Goal: Ask a question: Seek information or help from site administrators or community

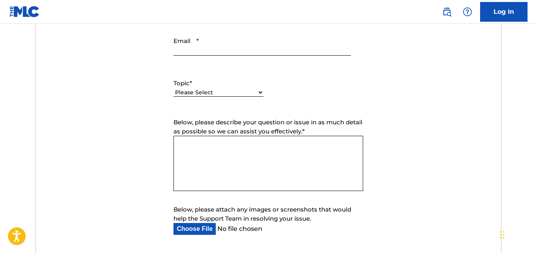
select select "I need help with DQI"
click at [173, 88] on select "Please Select I need help with my account I need help with managing my catalog …" at bounding box center [218, 92] width 90 height 8
click at [208, 135] on span "Below, please describe your question or issue in as much detail as possible so …" at bounding box center [267, 127] width 189 height 17
click at [208, 170] on textarea "Below, please describe your question or issue in as much detail as possible so …" at bounding box center [268, 163] width 190 height 55
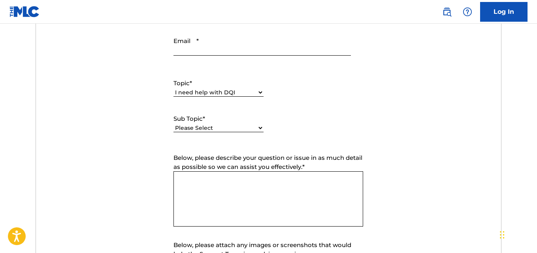
paste textarea "Beloved website owner, I’m Jordan from the [GEOGRAPHIC_DATA], and I’ve been hel…"
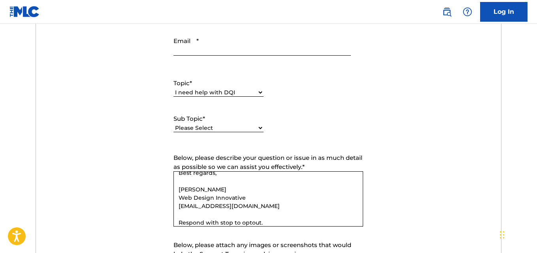
scroll to position [211, 0]
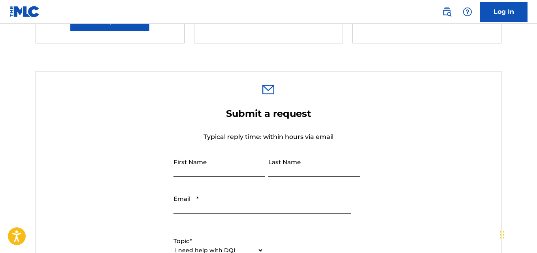
type textarea "Beloved website owner, I’m Jordan from the [GEOGRAPHIC_DATA], and I’ve been hel…"
drag, startPoint x: 203, startPoint y: 169, endPoint x: 221, endPoint y: 171, distance: 17.4
click at [203, 170] on input "First Name" at bounding box center [219, 165] width 92 height 23
type input "Jordan"
type input "[PERSON_NAME]"
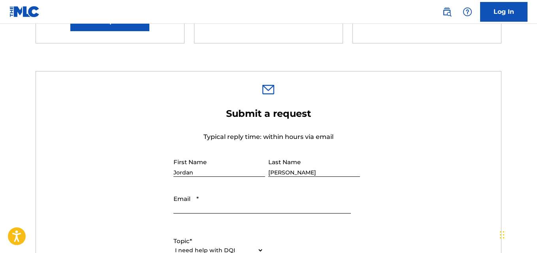
type input "[EMAIL_ADDRESS][DOMAIN_NAME]"
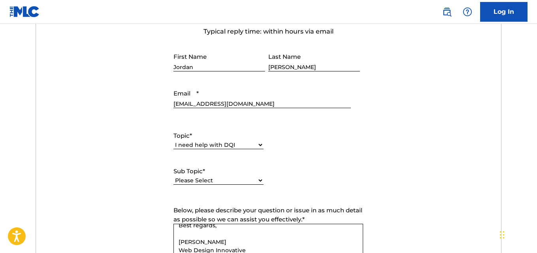
drag, startPoint x: 192, startPoint y: 134, endPoint x: 196, endPoint y: 142, distance: 8.7
click at [191, 135] on span "*" at bounding box center [191, 136] width 2 height 8
click at [191, 141] on select "Please Select I need help with my account I need help with managing my catalog …" at bounding box center [218, 145] width 90 height 8
click at [196, 142] on select "Please Select I need help with my account I need help with managing my catalog …" at bounding box center [218, 145] width 90 height 8
drag, startPoint x: 139, startPoint y: 177, endPoint x: 227, endPoint y: 190, distance: 89.1
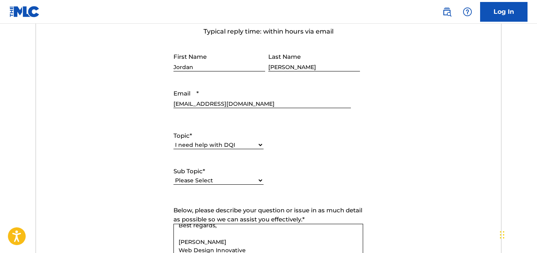
click at [139, 177] on form "Submit a request Typical reply time: within hours via email First Name [PERSON_…" at bounding box center [268, 185] width 465 height 366
drag, startPoint x: 213, startPoint y: 179, endPoint x: 215, endPoint y: 183, distance: 4.6
click at [213, 179] on select "Please Select I need help with DQI" at bounding box center [218, 181] width 90 height 8
select select "I need help with DQI"
click at [173, 177] on select "Please Select I need help with DQI" at bounding box center [218, 181] width 90 height 8
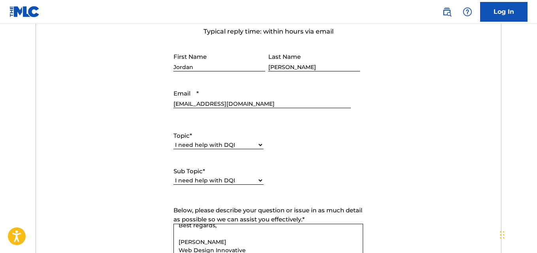
scroll to position [422, 0]
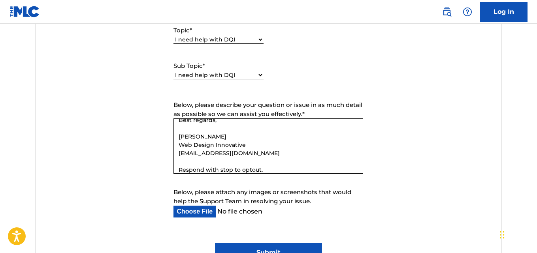
click at [265, 247] on input "Submit" at bounding box center [268, 253] width 107 height 20
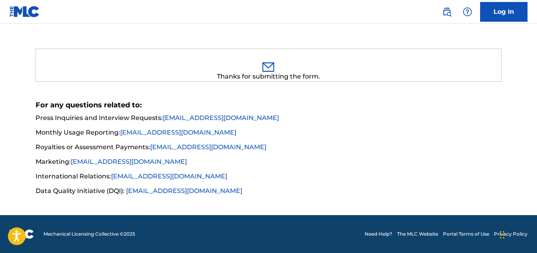
scroll to position [233, 0]
